Goal: Task Accomplishment & Management: Complete application form

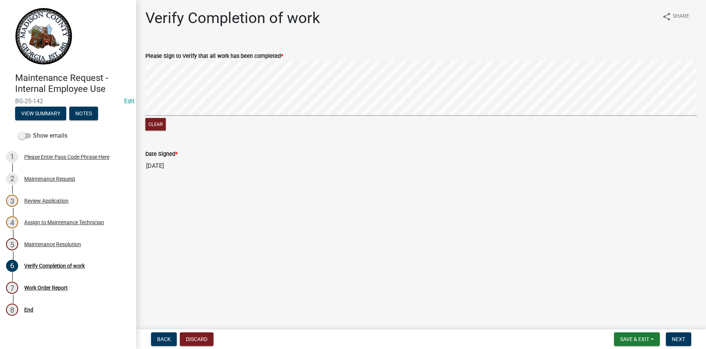
click at [346, 108] on form "Please Sign to Verify that all work has been completed * Clear" at bounding box center [420, 87] width 551 height 90
click at [359, 92] on form "Please Sign to Verify that all work has been completed * Clear" at bounding box center [420, 87] width 551 height 90
click at [317, 193] on main "Verify Completion of work share Share Please Sign to Verify that all work has b…" at bounding box center [420, 163] width 569 height 327
click at [678, 337] on span "Next" at bounding box center [678, 339] width 13 height 6
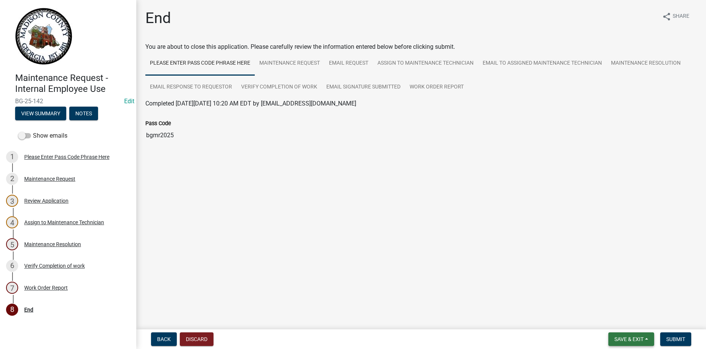
click at [618, 339] on span "Save & Exit" at bounding box center [628, 339] width 29 height 6
click at [619, 320] on button "Save & Exit" at bounding box center [623, 320] width 61 height 18
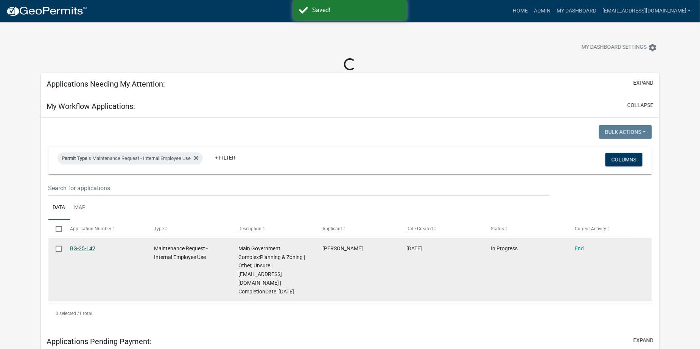
click at [82, 250] on link "BG-25-142" at bounding box center [82, 249] width 25 height 6
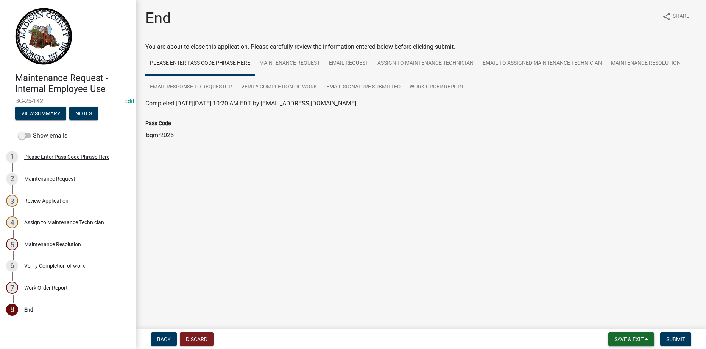
click at [624, 337] on span "Save & Exit" at bounding box center [628, 339] width 29 height 6
click at [627, 322] on button "Save & Exit" at bounding box center [623, 320] width 61 height 18
